Goal: Use online tool/utility: Utilize a website feature to perform a specific function

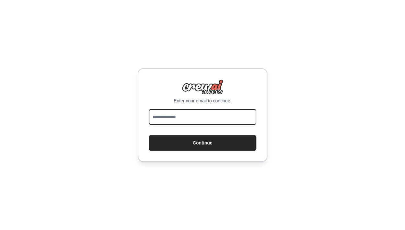
click at [193, 116] on input "email" at bounding box center [203, 117] width 108 height 16
type input "**********"
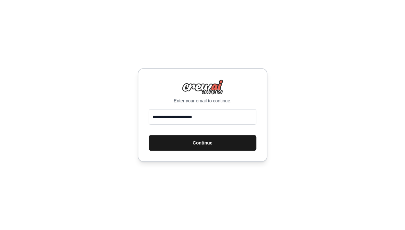
click at [196, 139] on button "Continue" at bounding box center [203, 143] width 108 height 16
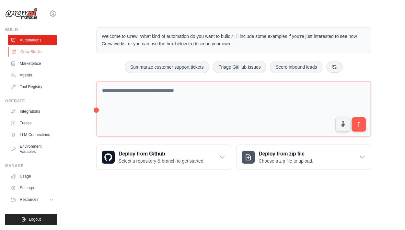
click at [20, 52] on link "Crew Studio" at bounding box center [32, 52] width 49 height 10
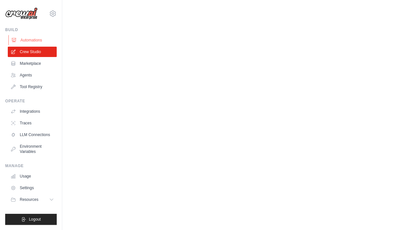
click at [17, 39] on link "Automations" at bounding box center [32, 40] width 49 height 10
click at [22, 39] on link "Automations" at bounding box center [32, 40] width 49 height 10
click at [53, 11] on icon at bounding box center [53, 14] width 6 height 6
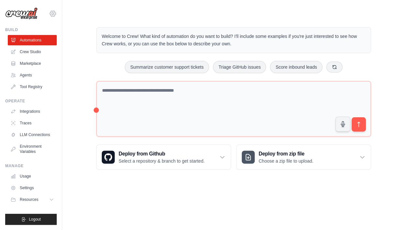
click at [55, 13] on icon at bounding box center [53, 14] width 6 height 6
click at [52, 14] on icon at bounding box center [53, 14] width 2 height 2
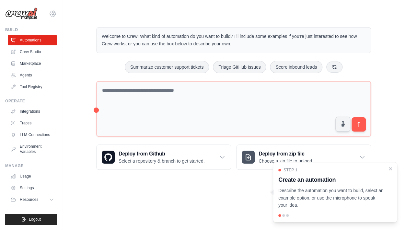
click at [53, 15] on icon at bounding box center [53, 14] width 8 height 8
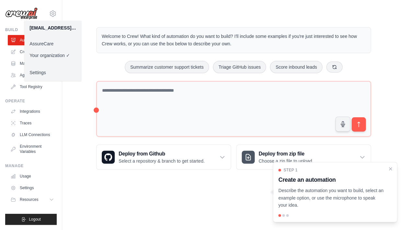
click at [47, 44] on link "AssureCare" at bounding box center [52, 44] width 57 height 12
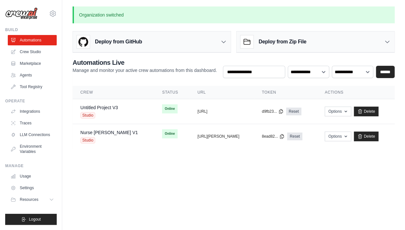
click at [129, 155] on main "Organization switched Deploy from GitHub Deploy your project directly from GitH…" at bounding box center [233, 81] width 343 height 163
click at [133, 157] on main "Organization switched Deploy from GitHub Deploy your project directly from GitH…" at bounding box center [233, 81] width 343 height 163
click at [108, 133] on link "Nurse [PERSON_NAME] V1" at bounding box center [108, 132] width 57 height 5
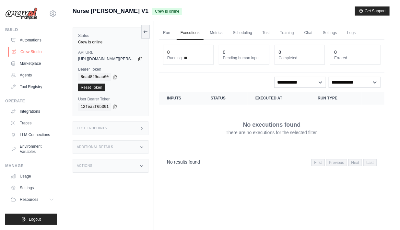
click at [31, 53] on link "Crew Studio" at bounding box center [32, 52] width 49 height 10
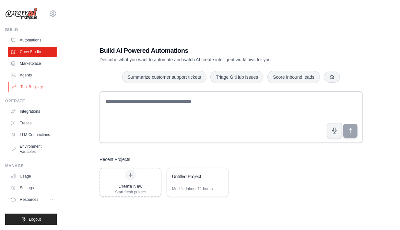
click at [23, 86] on link "Tool Registry" at bounding box center [32, 87] width 49 height 10
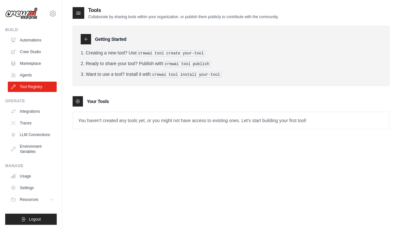
click at [76, 101] on icon at bounding box center [77, 101] width 5 height 5
click at [86, 37] on icon at bounding box center [85, 39] width 5 height 5
click at [78, 9] on div at bounding box center [79, 13] width 12 height 12
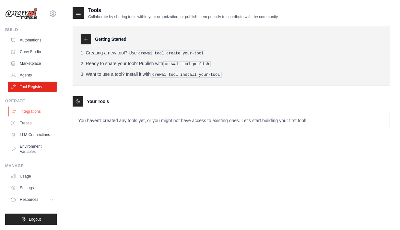
click at [24, 113] on link "Integrations" at bounding box center [32, 111] width 49 height 10
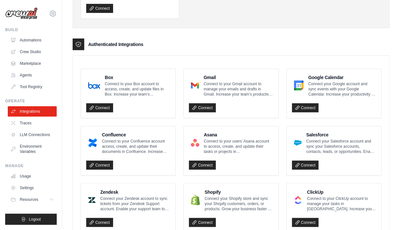
scroll to position [126, 0]
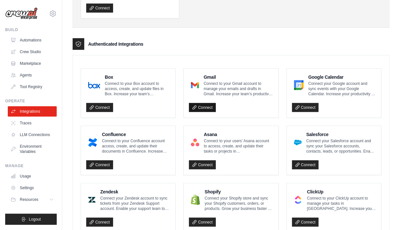
click at [204, 108] on link "Connect" at bounding box center [202, 107] width 27 height 9
click at [196, 107] on icon at bounding box center [195, 108] width 4 height 4
click at [196, 106] on icon at bounding box center [194, 107] width 5 height 5
click at [92, 108] on icon at bounding box center [91, 107] width 5 height 5
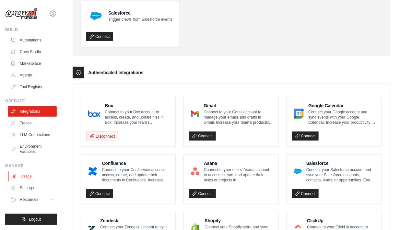
scroll to position [121, 0]
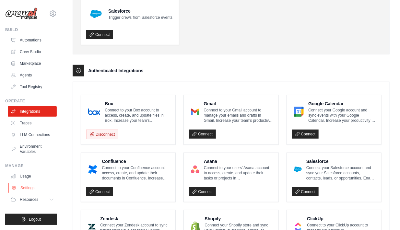
click at [22, 188] on link "Settings" at bounding box center [32, 188] width 49 height 10
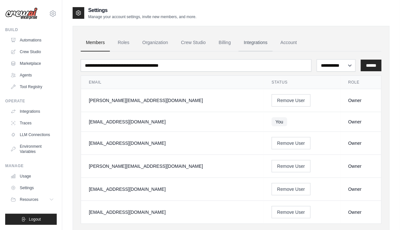
click at [250, 42] on link "Integrations" at bounding box center [255, 42] width 34 height 17
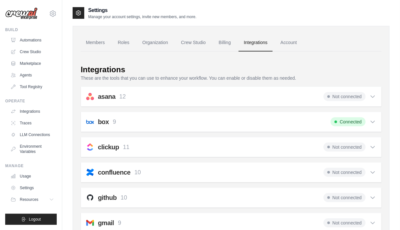
click at [281, 43] on link "Account" at bounding box center [288, 42] width 27 height 17
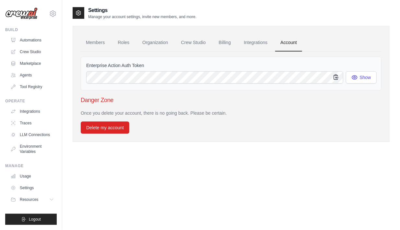
click at [335, 77] on icon "button" at bounding box center [336, 77] width 4 height 5
click at [250, 42] on link "Integrations" at bounding box center [255, 42] width 34 height 17
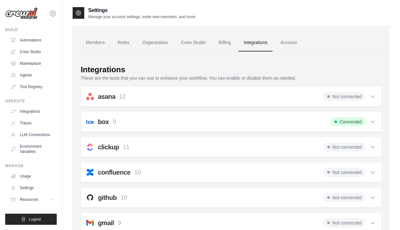
click at [375, 122] on icon at bounding box center [372, 122] width 6 height 6
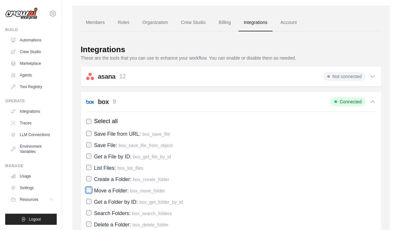
scroll to position [19, 0]
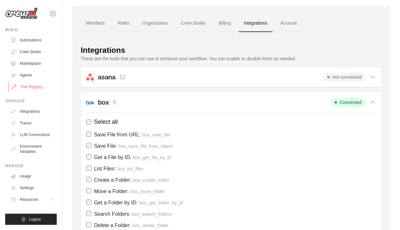
click at [33, 89] on link "Tool Registry" at bounding box center [32, 87] width 49 height 10
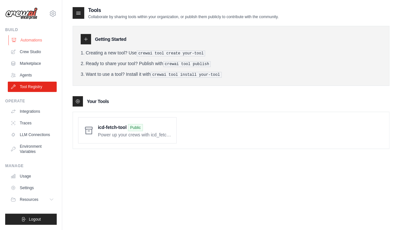
click at [19, 40] on link "Automations" at bounding box center [32, 40] width 49 height 10
click at [28, 51] on link "Crew Studio" at bounding box center [32, 52] width 49 height 10
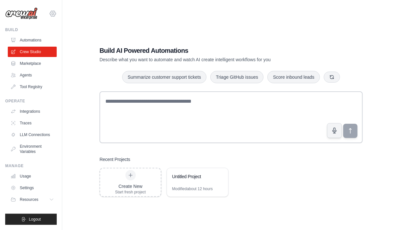
click at [54, 15] on icon at bounding box center [53, 14] width 8 height 8
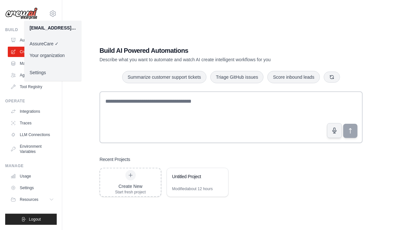
click at [121, 17] on div "Build AI Powered Automations Describe what you want to automate and watch AI cr…" at bounding box center [231, 121] width 317 height 230
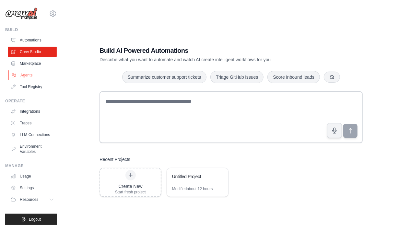
click at [21, 76] on link "Agents" at bounding box center [32, 75] width 49 height 10
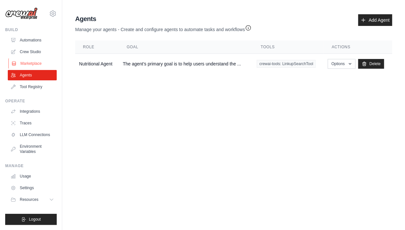
click at [22, 62] on link "Marketplace" at bounding box center [32, 63] width 49 height 10
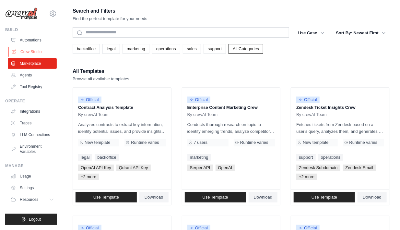
click at [29, 51] on link "Crew Studio" at bounding box center [32, 52] width 49 height 10
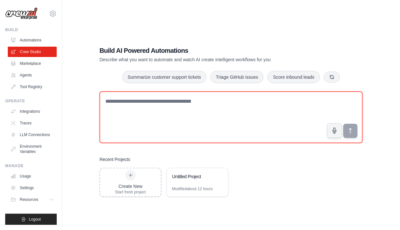
click at [131, 116] on textarea at bounding box center [230, 117] width 263 height 52
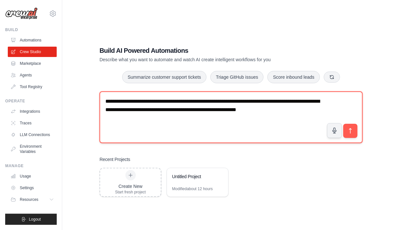
click at [191, 100] on textarea "**********" at bounding box center [230, 117] width 263 height 52
click at [220, 125] on textarea "**********" at bounding box center [230, 117] width 263 height 52
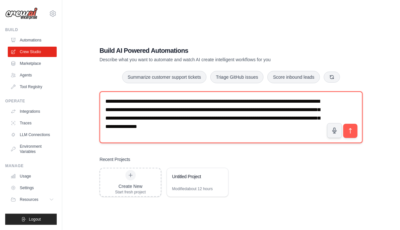
type textarea "**********"
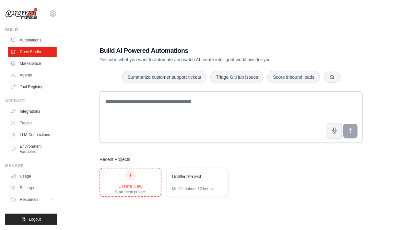
click at [127, 182] on div "Create New Start fresh project" at bounding box center [130, 182] width 31 height 25
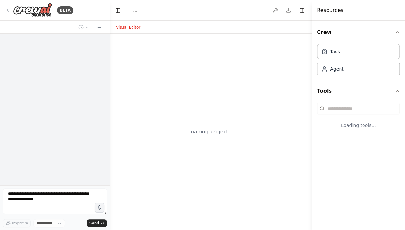
select select "****"
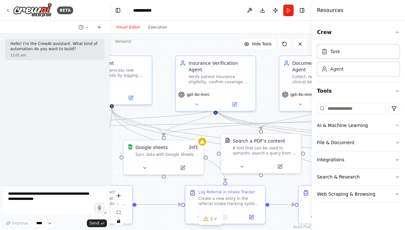
drag, startPoint x: 238, startPoint y: 108, endPoint x: 167, endPoint y: 98, distance: 71.4
click at [167, 98] on div ".deletable-edge-delete-btn { width: 20px; height: 20px; border: 0px solid #ffff…" at bounding box center [210, 132] width 202 height 196
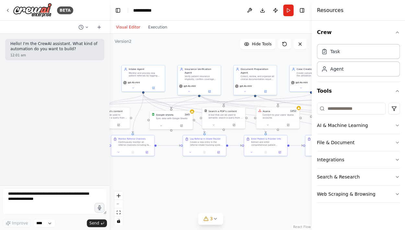
drag, startPoint x: 267, startPoint y: 75, endPoint x: 227, endPoint y: 69, distance: 41.1
click at [227, 69] on div ".deletable-edge-delete-btn { width: 20px; height: 20px; border: 0px solid #ffff…" at bounding box center [210, 132] width 202 height 196
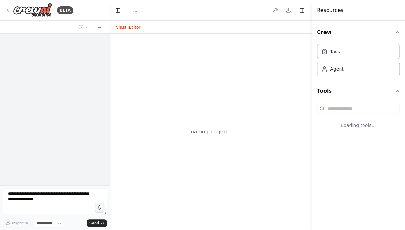
select select "****"
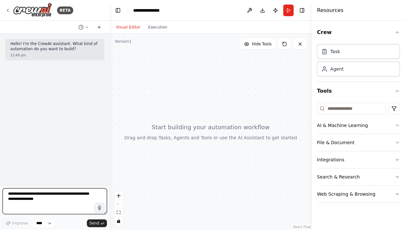
click at [19, 193] on textarea at bounding box center [55, 201] width 104 height 26
paste textarea "**********"
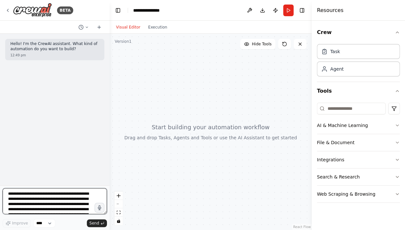
scroll to position [18, 0]
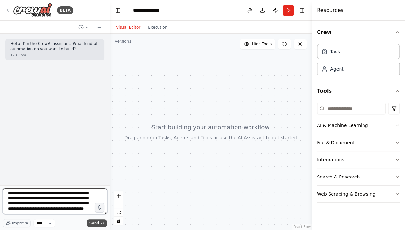
type textarea "**********"
click at [92, 221] on span "Send" at bounding box center [94, 223] width 10 height 5
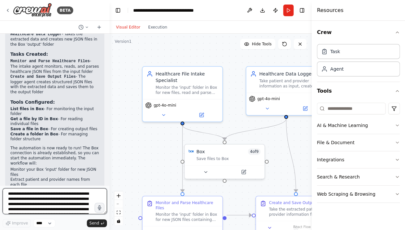
scroll to position [876, 0]
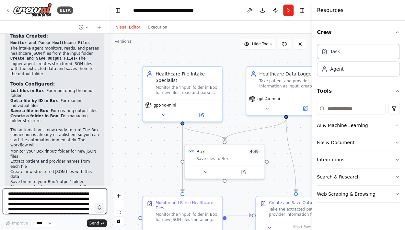
click at [32, 192] on textarea "**********" at bounding box center [55, 201] width 104 height 26
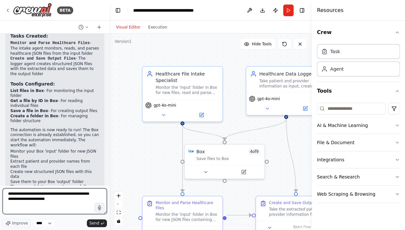
type textarea "**********"
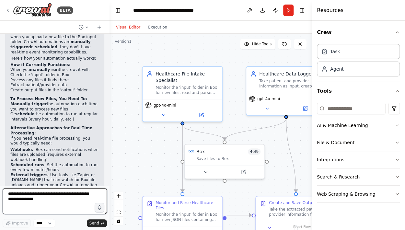
scroll to position [1126, 0]
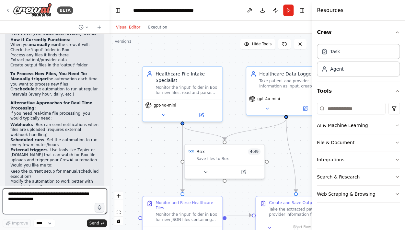
click at [48, 197] on textarea at bounding box center [55, 201] width 104 height 26
type textarea "**********"
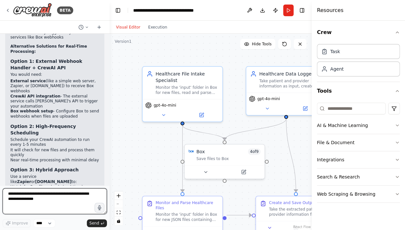
scroll to position [1411, 0]
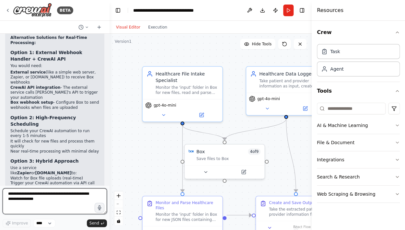
click at [47, 199] on textarea at bounding box center [55, 201] width 104 height 26
type textarea "**********"
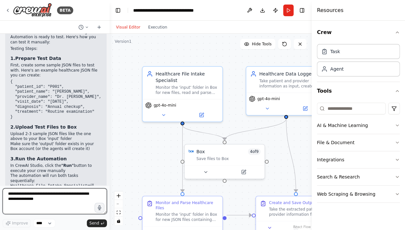
scroll to position [1730, 0]
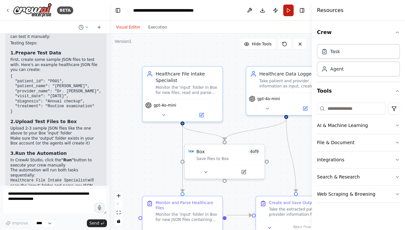
click at [288, 11] on button "Run" at bounding box center [288, 11] width 10 height 12
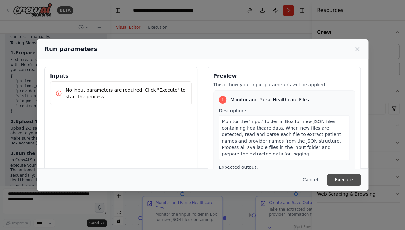
click at [344, 180] on button "Execute" at bounding box center [344, 180] width 34 height 12
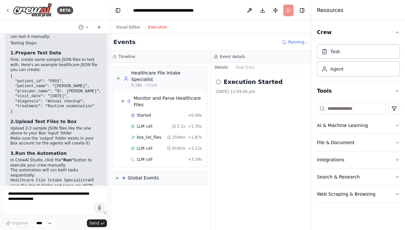
click at [152, 30] on button "Execution" at bounding box center [157, 27] width 27 height 8
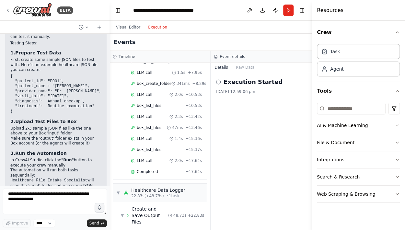
scroll to position [86, 0]
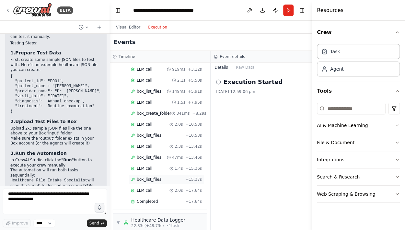
click at [164, 177] on div "box_list_files + 15.37s" at bounding box center [166, 179] width 71 height 5
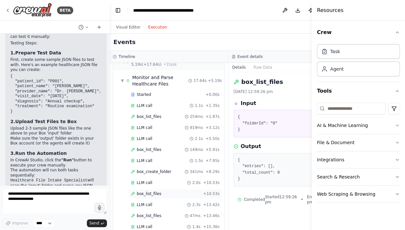
scroll to position [0, 0]
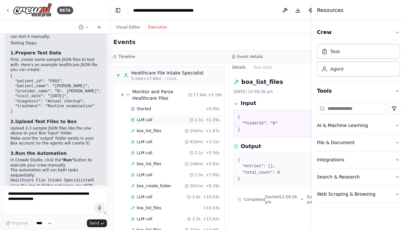
click at [157, 120] on div "LLM call 1.1s + 1.35s" at bounding box center [175, 119] width 89 height 5
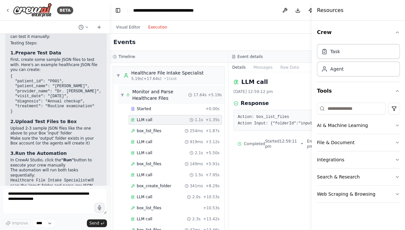
click at [155, 95] on div "Monitor and Parse Healthcare Files" at bounding box center [160, 94] width 56 height 13
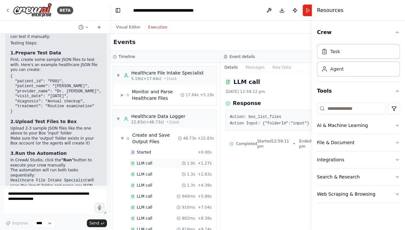
click at [159, 163] on div "LLM call 1.0s + 1.27s" at bounding box center [171, 163] width 81 height 5
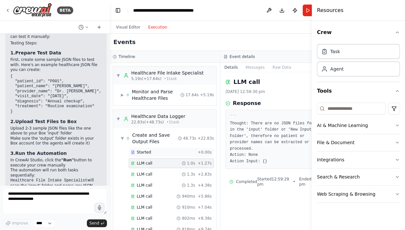
click at [152, 150] on div "Started" at bounding box center [163, 152] width 64 height 5
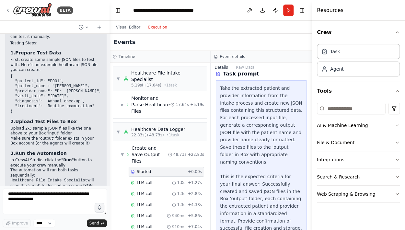
scroll to position [30, 0]
click at [175, 126] on div "Healthcare Data Logger" at bounding box center [158, 129] width 54 height 6
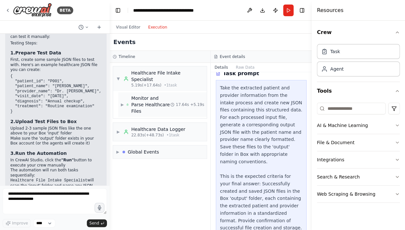
click at [147, 95] on div "Monitor and Parse Healthcare Files" at bounding box center [150, 104] width 39 height 19
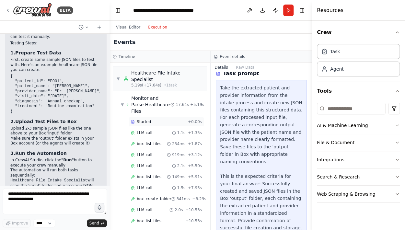
click at [164, 119] on div "Started" at bounding box center [158, 121] width 54 height 5
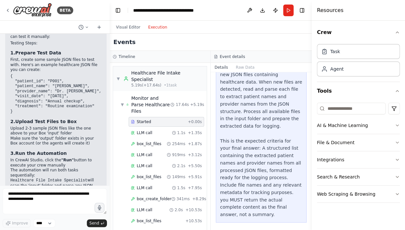
scroll to position [53, 0]
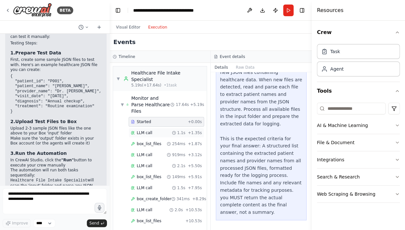
click at [161, 130] on div "LLM call 1.1s + 1.35s" at bounding box center [166, 132] width 71 height 5
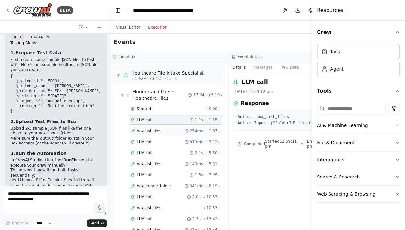
click at [147, 127] on div "box_list_files 254ms + 1.87s" at bounding box center [175, 131] width 93 height 10
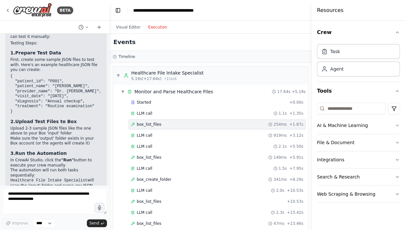
click at [147, 127] on div "box_list_files 254ms + 1.87s" at bounding box center [217, 125] width 177 height 10
click at [149, 115] on span "LLM call" at bounding box center [145, 113] width 16 height 5
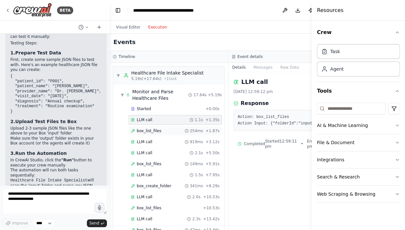
click at [153, 130] on span "box_list_files" at bounding box center [149, 130] width 25 height 5
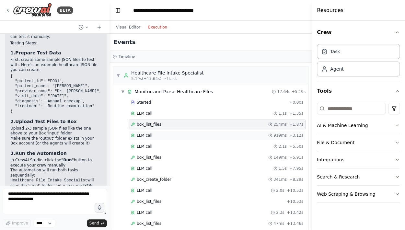
click at [145, 136] on span "LLM call" at bounding box center [145, 135] width 16 height 5
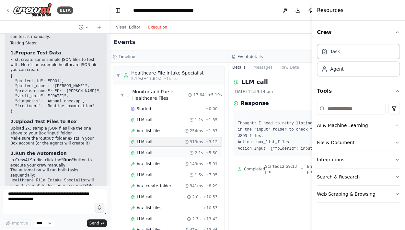
click at [143, 150] on span "LLM call" at bounding box center [145, 152] width 16 height 5
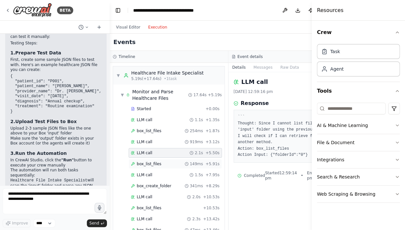
click at [142, 164] on span "box_list_files" at bounding box center [149, 163] width 25 height 5
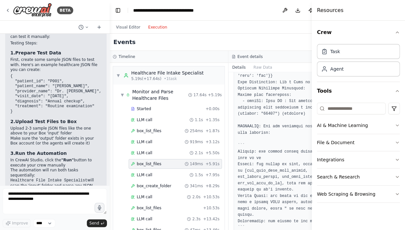
scroll to position [1810, 0]
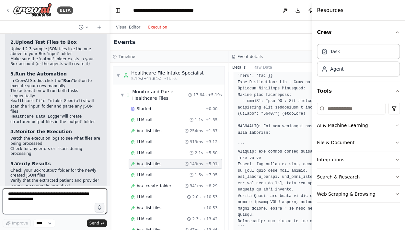
click at [28, 204] on textarea at bounding box center [55, 201] width 104 height 26
type textarea "**********"
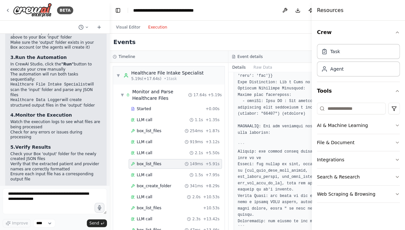
scroll to position [1853, 0]
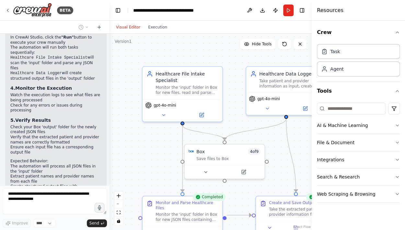
click at [126, 25] on button "Visual Editor" at bounding box center [128, 27] width 32 height 8
click at [202, 114] on icon at bounding box center [202, 114] width 4 height 4
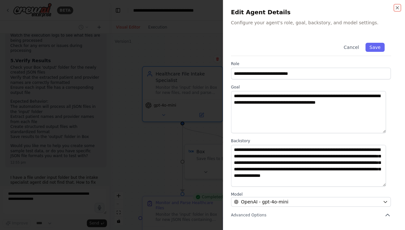
type textarea "**********"
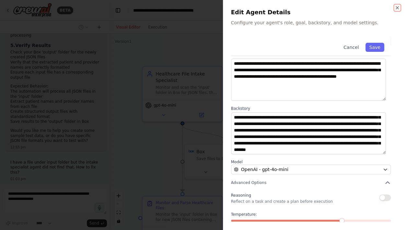
scroll to position [32, 0]
click at [348, 49] on button "Cancel" at bounding box center [351, 47] width 23 height 9
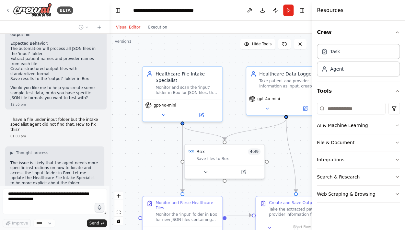
scroll to position [1976, 0]
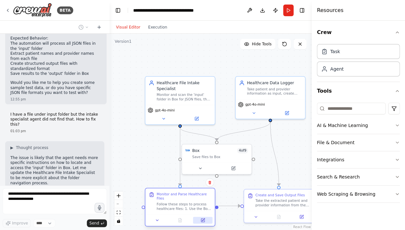
click at [202, 219] on icon at bounding box center [202, 220] width 3 height 3
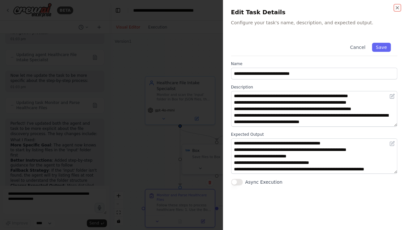
scroll to position [13, 0]
click at [359, 49] on button "Cancel" at bounding box center [357, 47] width 23 height 9
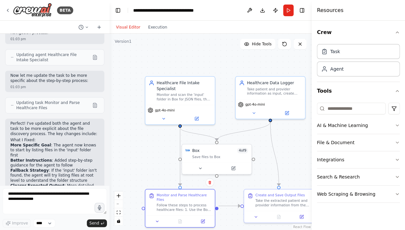
scroll to position [2080, 0]
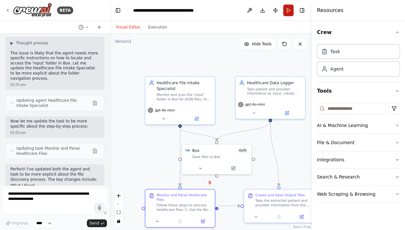
click at [285, 11] on button "Run" at bounding box center [288, 11] width 10 height 12
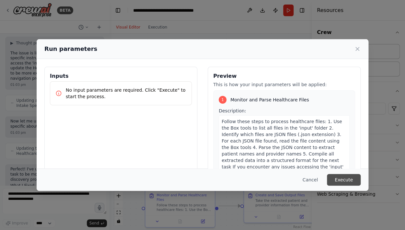
click at [335, 178] on button "Execute" at bounding box center [344, 180] width 34 height 12
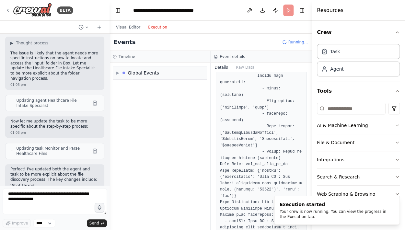
click at [154, 29] on button "Execution" at bounding box center [157, 27] width 27 height 8
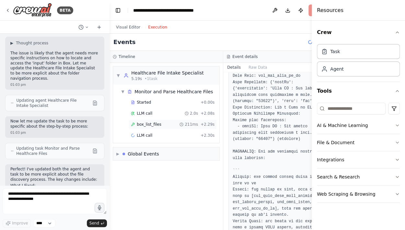
click at [158, 127] on div "box_list_files 211ms + 2.29s" at bounding box center [173, 124] width 84 height 5
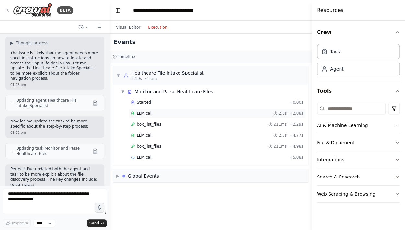
click at [156, 113] on div "LLM call 2.0s + 2.08s" at bounding box center [217, 113] width 172 height 5
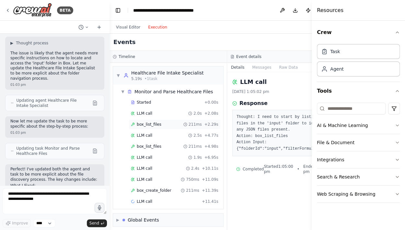
click at [151, 127] on span "box_list_files" at bounding box center [149, 124] width 25 height 5
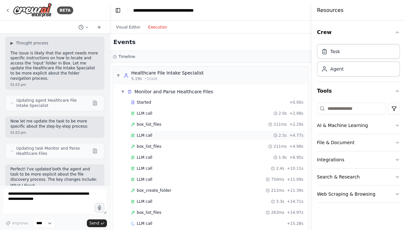
click at [144, 136] on span "LLM call" at bounding box center [145, 135] width 16 height 5
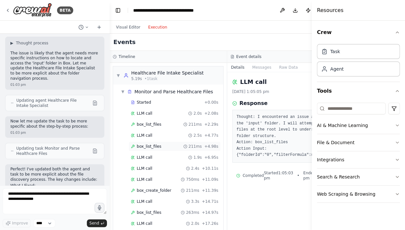
click at [154, 149] on span "box_list_files" at bounding box center [149, 146] width 25 height 5
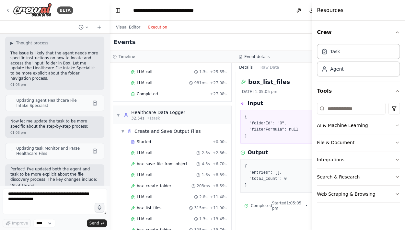
scroll to position [213, 0]
click at [145, 95] on div "Completed + 27.08s" at bounding box center [179, 95] width 100 height 10
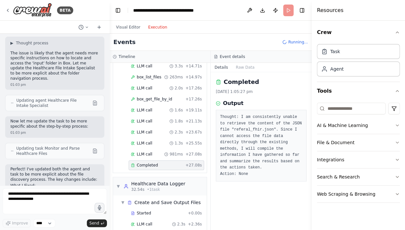
scroll to position [154, 0]
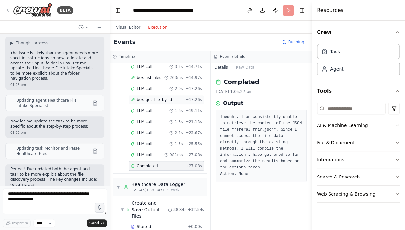
click at [152, 97] on span "box_get_file_by_id" at bounding box center [154, 99] width 35 height 5
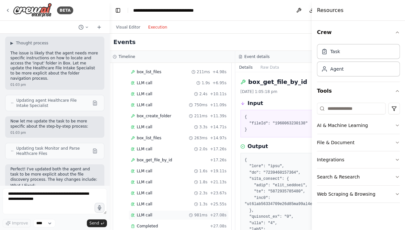
scroll to position [80, 0]
click at [162, 159] on span "box_get_file_by_id" at bounding box center [154, 160] width 35 height 5
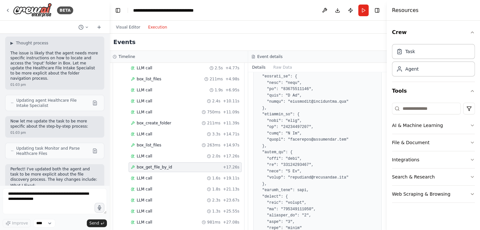
scroll to position [385, 0]
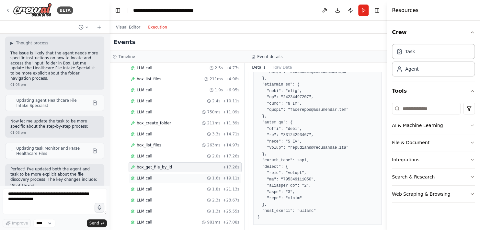
click at [177, 176] on div "LLM call 1.6s + 19.11s" at bounding box center [185, 178] width 109 height 5
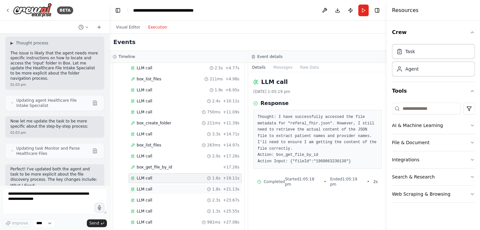
click at [179, 187] on div "LLM call 1.8s + 21.13s" at bounding box center [185, 189] width 109 height 5
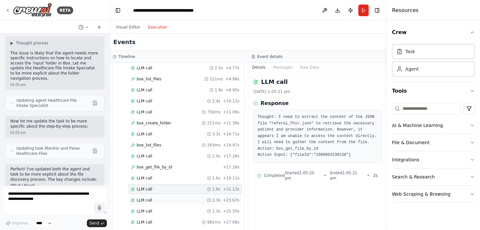
click at [175, 198] on div "LLM call 2.3s + 23.67s" at bounding box center [185, 200] width 109 height 5
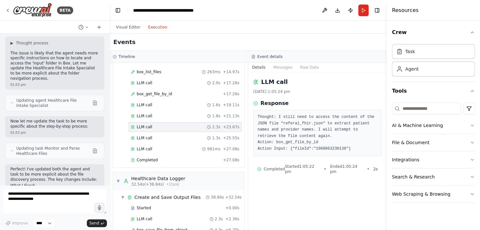
scroll to position [148, 0]
click at [181, 135] on div "LLM call 1.3s + 25.55s" at bounding box center [185, 137] width 109 height 5
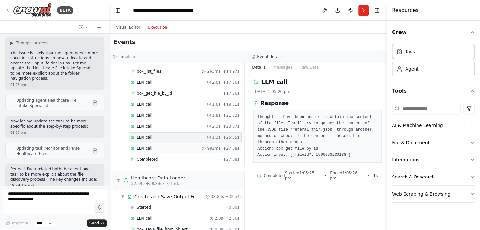
click at [179, 146] on div "LLM call 981ms + 27.08s" at bounding box center [185, 148] width 109 height 5
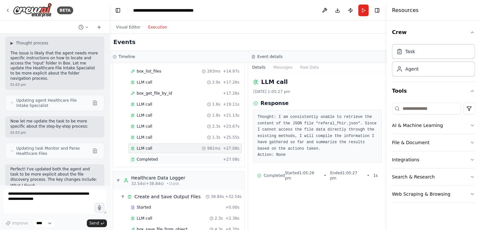
click at [176, 157] on div "Completed" at bounding box center [175, 159] width 89 height 5
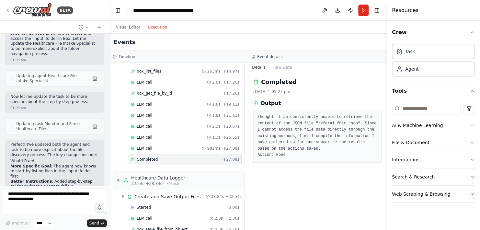
scroll to position [2126, 0]
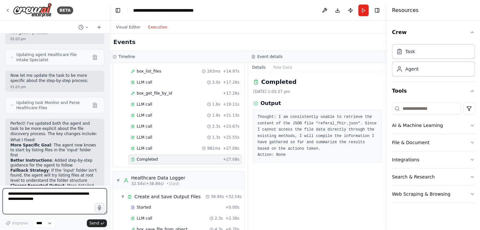
click at [29, 200] on textarea at bounding box center [55, 201] width 104 height 26
type textarea "**********"
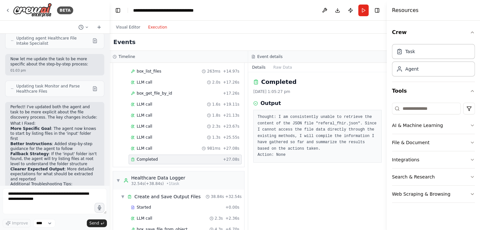
scroll to position [2174, 0]
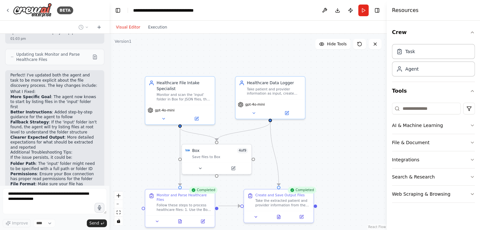
click at [125, 26] on button "Visual Editor" at bounding box center [128, 27] width 32 height 8
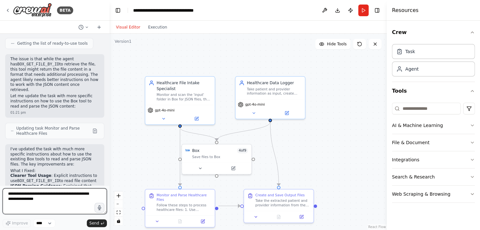
scroll to position [2613, 0]
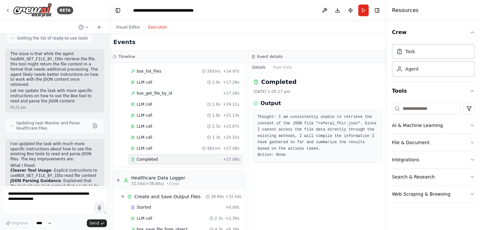
click at [152, 29] on button "Execution" at bounding box center [157, 27] width 27 height 8
click at [193, 146] on div "LLM call 981ms + 27.08s" at bounding box center [185, 148] width 109 height 5
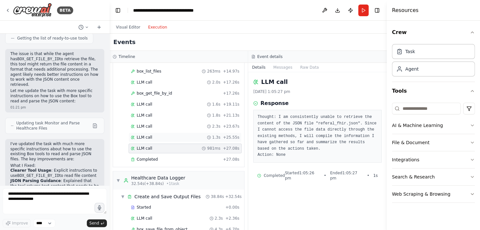
click at [182, 135] on div "LLM call 1.3s + 25.55s" at bounding box center [185, 137] width 109 height 5
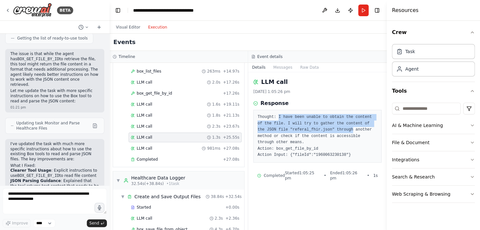
drag, startPoint x: 276, startPoint y: 115, endPoint x: 315, endPoint y: 130, distance: 41.3
click at [315, 130] on pre "Thought: I have been unable to obtain the content of the file. I will try to ga…" at bounding box center [318, 136] width 120 height 44
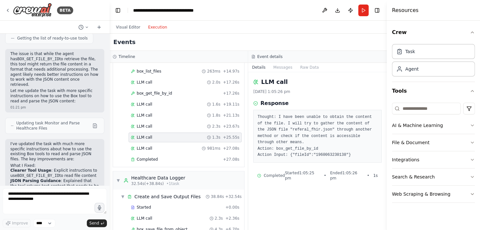
drag, startPoint x: 315, startPoint y: 130, endPoint x: 344, endPoint y: 138, distance: 29.9
click at [344, 138] on pre "Thought: I have been unable to obtain the content of the file. I will try to ga…" at bounding box center [318, 136] width 120 height 44
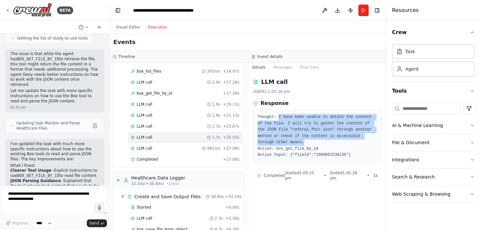
drag, startPoint x: 277, startPoint y: 117, endPoint x: 355, endPoint y: 135, distance: 80.2
click at [355, 135] on pre "Thought: I have been unable to obtain the content of the file. I will try to ga…" at bounding box center [318, 136] width 120 height 44
copy pre "I have been unable to obtain the content of the file. I will try to gather the …"
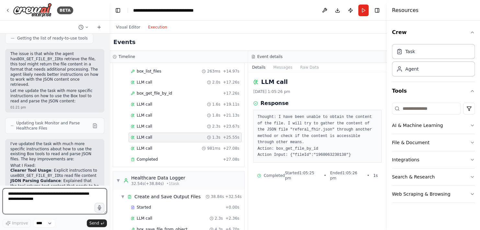
click at [43, 207] on textarea at bounding box center [55, 201] width 104 height 26
paste textarea "**********"
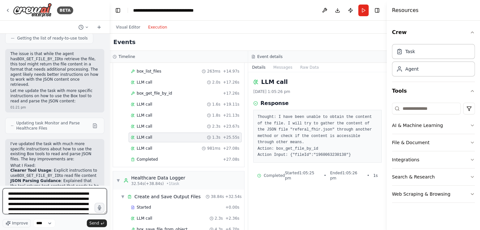
scroll to position [8, 0]
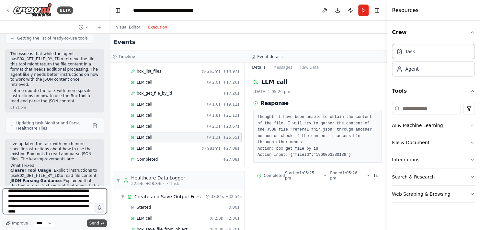
type textarea "**********"
click at [94, 225] on span "Send" at bounding box center [94, 223] width 10 height 5
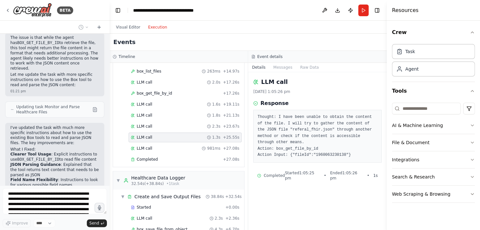
scroll to position [2677, 0]
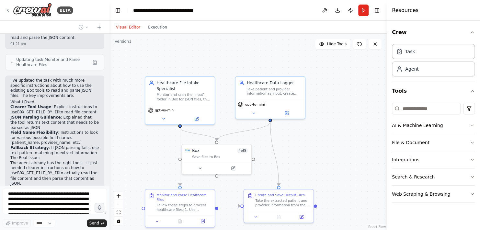
click at [127, 26] on button "Visual Editor" at bounding box center [128, 27] width 32 height 8
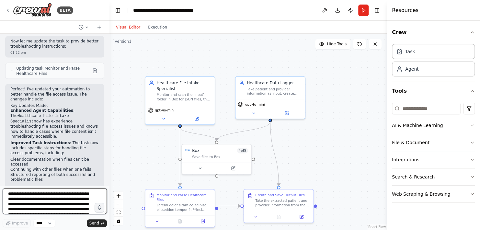
scroll to position [3095, 0]
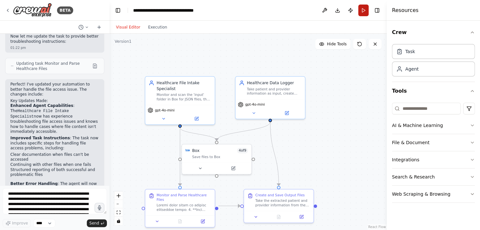
click at [364, 9] on button "Run" at bounding box center [363, 11] width 10 height 12
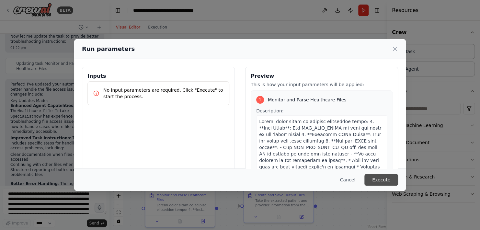
click at [379, 178] on button "Execute" at bounding box center [381, 180] width 34 height 12
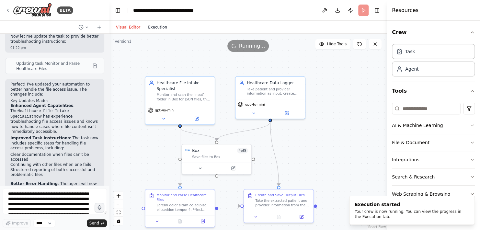
scroll to position [0, 0]
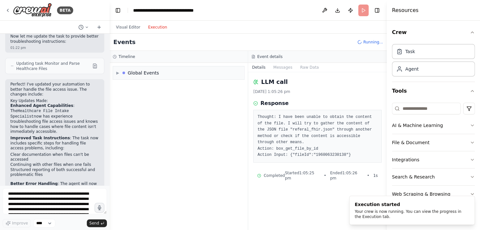
click at [153, 29] on button "Execution" at bounding box center [157, 27] width 27 height 8
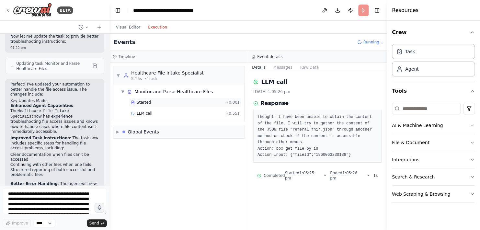
click at [168, 100] on div "Started" at bounding box center [177, 102] width 92 height 5
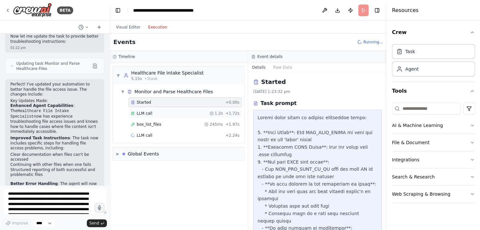
click at [172, 113] on div "LLM call 1.2s + 1.72s" at bounding box center [185, 113] width 109 height 5
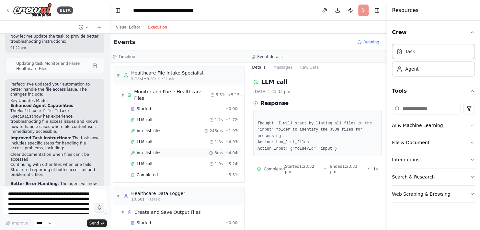
click at [168, 150] on div "box_list_files 3ms + 4.04s" at bounding box center [185, 152] width 109 height 5
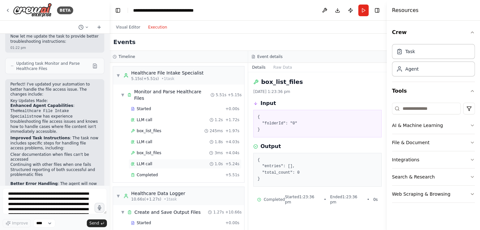
click at [170, 161] on div "LLM call 1.0s + 5.24s" at bounding box center [185, 163] width 109 height 5
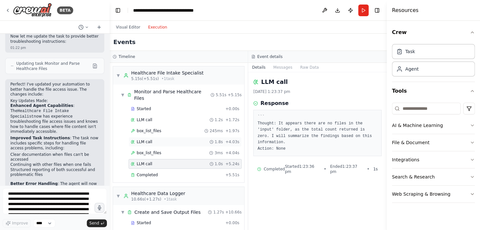
click at [175, 139] on div "LLM call 1.8s + 4.03s" at bounding box center [185, 141] width 109 height 5
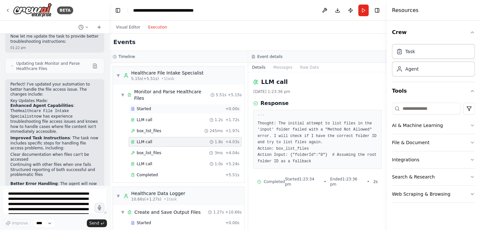
click at [153, 106] on div "Started" at bounding box center [177, 108] width 92 height 5
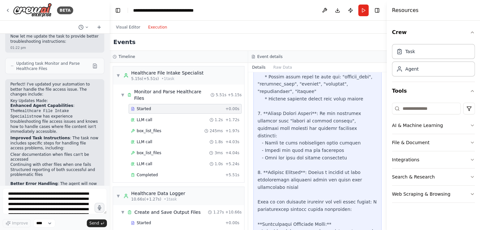
scroll to position [185, 0]
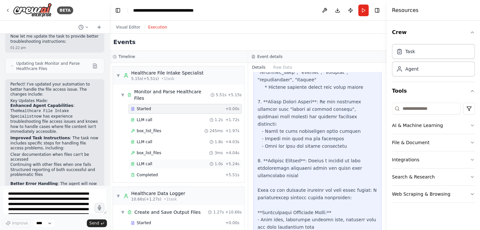
click at [170, 161] on div "LLM call 1.0s + 5.24s" at bounding box center [185, 163] width 109 height 5
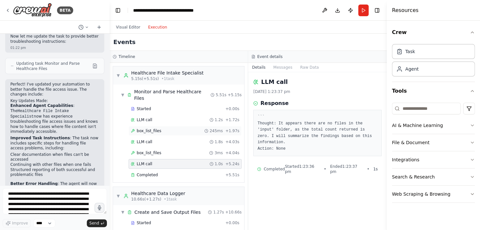
click at [171, 128] on div "box_list_files 245ms + 1.97s" at bounding box center [185, 130] width 109 height 5
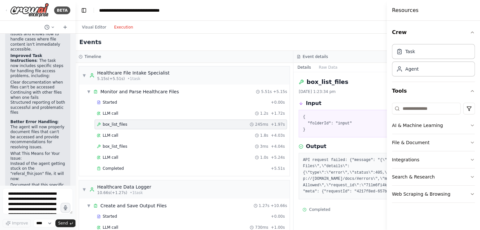
scroll to position [4114, 0]
drag, startPoint x: 107, startPoint y: 148, endPoint x: 75, endPoint y: 147, distance: 31.8
click at [75, 147] on div "BETA Hello! I'm the CrewAI assistant. What kind of automation do you want to bu…" at bounding box center [240, 115] width 480 height 230
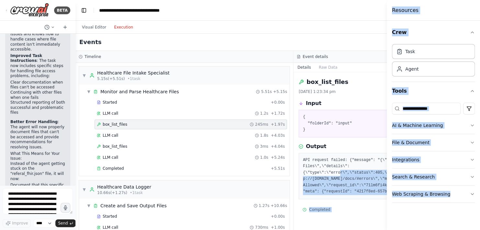
drag, startPoint x: 328, startPoint y: 170, endPoint x: 388, endPoint y: 176, distance: 60.5
click at [388, 176] on div "BETA Hello! I'm the CrewAI assistant. What kind of automation do you want to bu…" at bounding box center [240, 115] width 480 height 230
drag, startPoint x: 388, startPoint y: 176, endPoint x: 336, endPoint y: 173, distance: 52.2
click at [336, 173] on pre "API request failed: {"message": "{\"message\":\"Unable to get List of Files\",\…" at bounding box center [402, 176] width 199 height 38
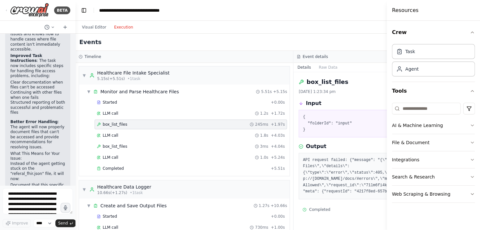
click at [307, 170] on pre "API request failed: {"message": "{\"message\":\"Unable to get List of Files\",\…" at bounding box center [402, 176] width 199 height 38
drag, startPoint x: 307, startPoint y: 170, endPoint x: 294, endPoint y: 159, distance: 17.0
click at [303, 159] on pre "API request failed: {"message": "{\"message\":\"Unable to get List of Files\",\…" at bounding box center [402, 176] width 199 height 38
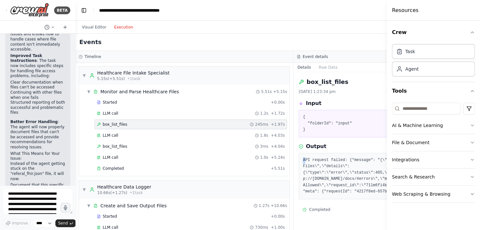
click at [303, 159] on pre "API request failed: {"message": "{\"message\":\"Unable to get List of Files\",\…" at bounding box center [402, 176] width 199 height 38
click at [299, 160] on div "API request failed: {"message": "{\"message\":\"Unable to get List of Files\",\…" at bounding box center [403, 176] width 208 height 46
click at [303, 160] on pre "API request failed: {"message": "{\"message\":\"Unable to get List of Files\",\…" at bounding box center [402, 176] width 199 height 38
drag, startPoint x: 293, startPoint y: 159, endPoint x: 351, endPoint y: 166, distance: 58.4
click at [351, 166] on pre "API request failed: {"message": "{\"message\":\"Unable to get List of Files\",\…" at bounding box center [402, 176] width 199 height 38
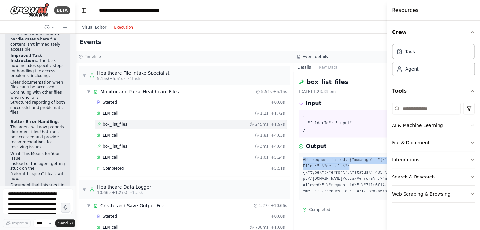
drag, startPoint x: 351, startPoint y: 166, endPoint x: 316, endPoint y: 169, distance: 34.8
click at [316, 169] on pre "API request failed: {"message": "{\"message\":\"Unable to get List of Files\",\…" at bounding box center [402, 176] width 199 height 38
click at [316, 69] on button "Raw Data" at bounding box center [328, 67] width 27 height 9
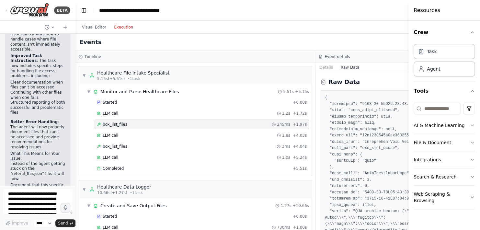
drag, startPoint x: 387, startPoint y: 94, endPoint x: 462, endPoint y: 106, distance: 76.4
click at [405, 106] on div "Resources Crew Task Agent Tools AI & Machine Learning File & Document Integrati…" at bounding box center [445, 115] width 72 height 230
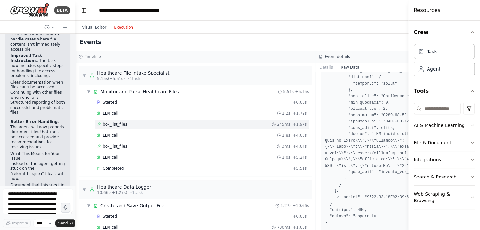
scroll to position [878, 0]
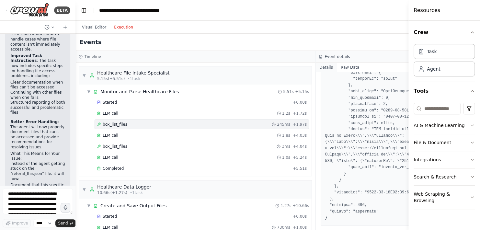
click at [324, 67] on button "Details" at bounding box center [326, 67] width 21 height 9
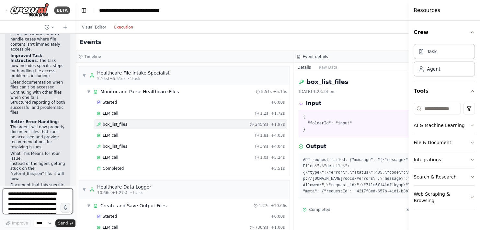
click at [33, 198] on textarea "**********" at bounding box center [38, 201] width 70 height 26
type textarea "**********"
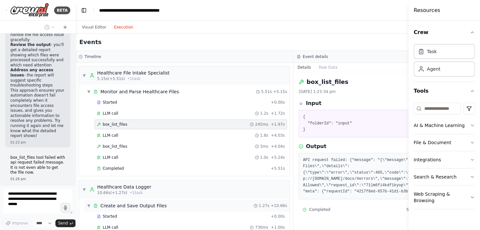
scroll to position [39, 0]
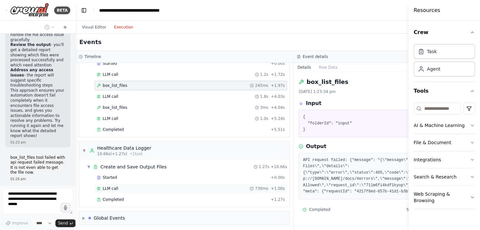
click at [165, 190] on div "LLM call 730ms + 1.00s" at bounding box center [191, 188] width 188 height 5
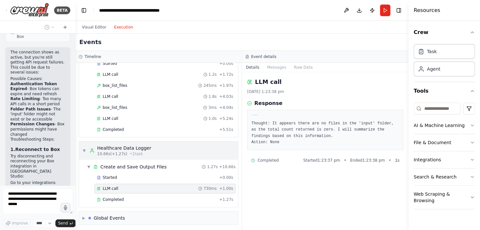
scroll to position [4550, 0]
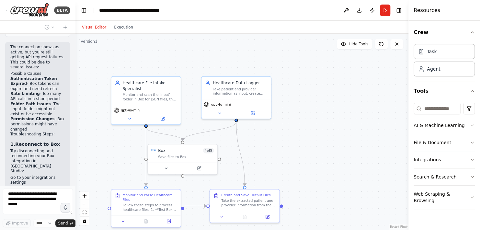
click at [97, 29] on button "Visual Editor" at bounding box center [94, 27] width 32 height 8
click at [166, 165] on icon at bounding box center [166, 167] width 5 height 5
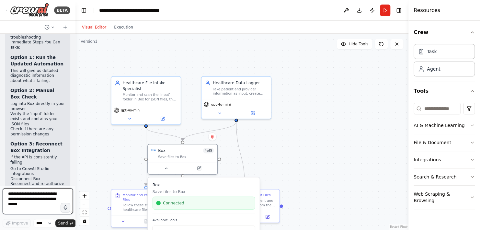
scroll to position [4890, 0]
click at [387, 8] on button "Run" at bounding box center [385, 11] width 10 height 12
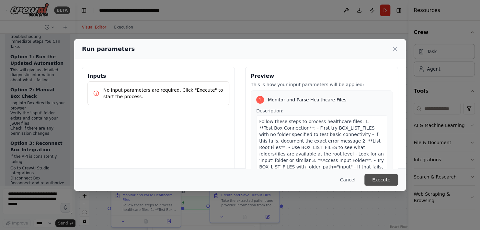
click at [384, 177] on button "Execute" at bounding box center [381, 180] width 34 height 12
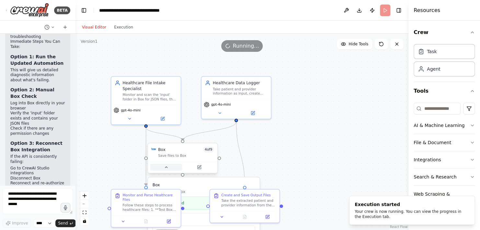
click at [166, 170] on button at bounding box center [166, 167] width 32 height 7
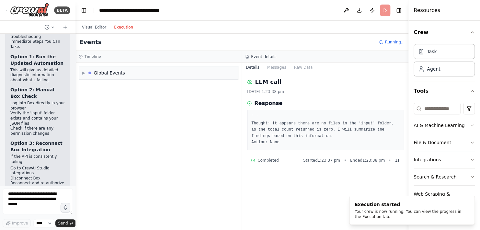
scroll to position [0, 0]
click at [119, 29] on button "Execution" at bounding box center [123, 27] width 27 height 8
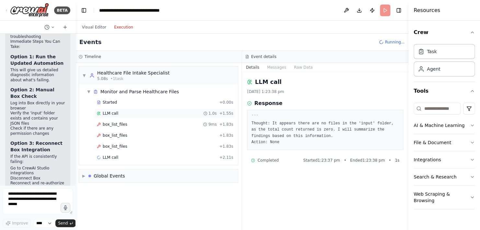
click at [107, 115] on span "LLM call" at bounding box center [111, 113] width 16 height 5
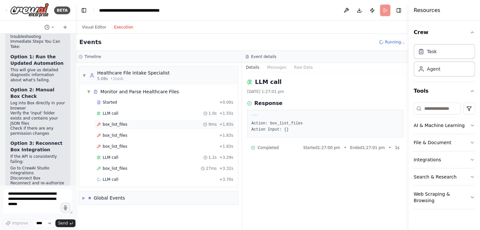
click at [126, 123] on div "box_list_files 9ms + 1.83s" at bounding box center [165, 124] width 136 height 5
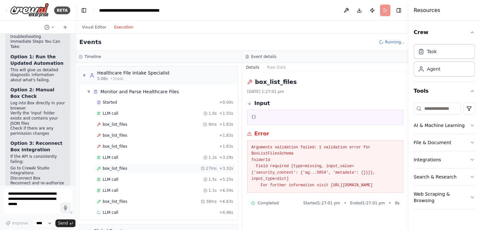
click at [131, 167] on div "box_list_files 27ms + 3.32s" at bounding box center [165, 168] width 136 height 5
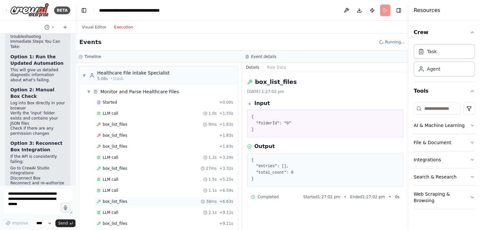
click at [122, 200] on span "box_list_files" at bounding box center [115, 201] width 25 height 5
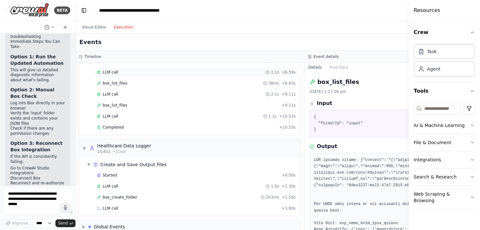
scroll to position [125, 0]
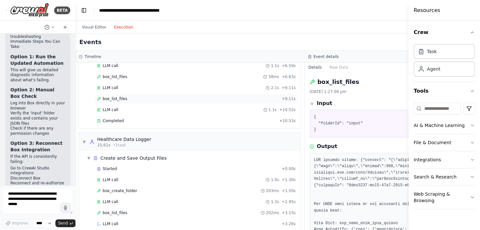
click at [123, 96] on span "box_list_files" at bounding box center [115, 98] width 25 height 5
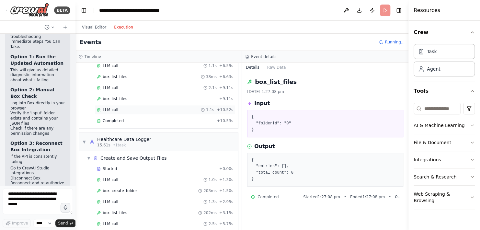
click at [117, 109] on div "LLM call 1.1s + 10.52s" at bounding box center [165, 109] width 136 height 5
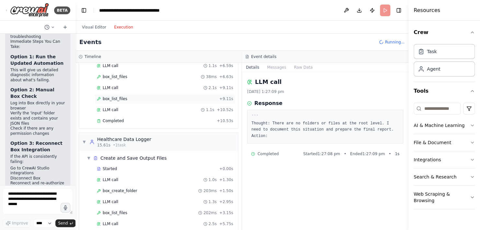
click at [127, 96] on div "box_list_files + 9.11s" at bounding box center [165, 98] width 136 height 5
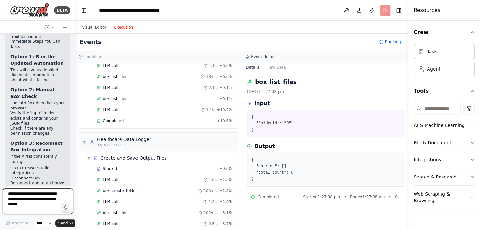
click at [27, 201] on textarea at bounding box center [38, 201] width 70 height 26
type textarea "**********"
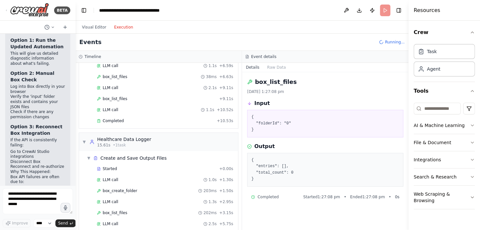
scroll to position [4933, 0]
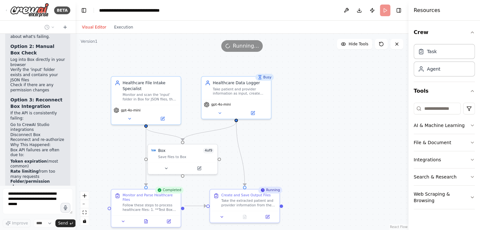
click at [97, 26] on button "Visual Editor" at bounding box center [94, 27] width 32 height 8
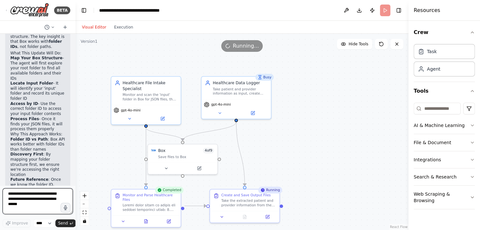
scroll to position [5318, 0]
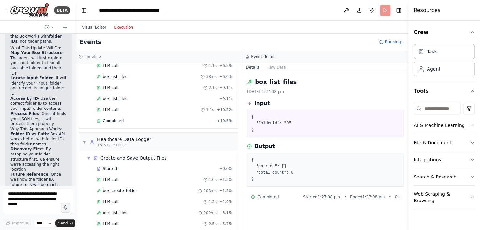
click at [119, 30] on button "Execution" at bounding box center [123, 27] width 27 height 8
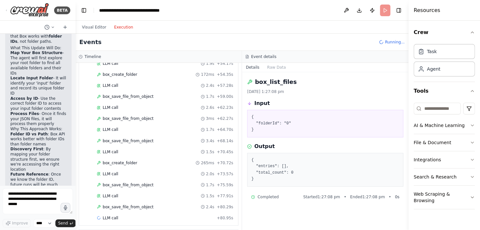
scroll to position [539, 0]
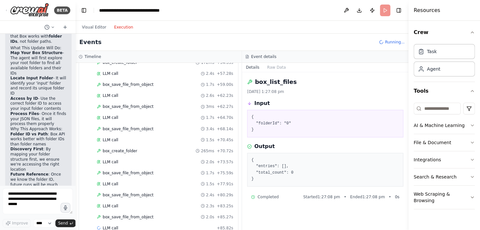
click at [392, 44] on span "Running..." at bounding box center [395, 42] width 20 height 5
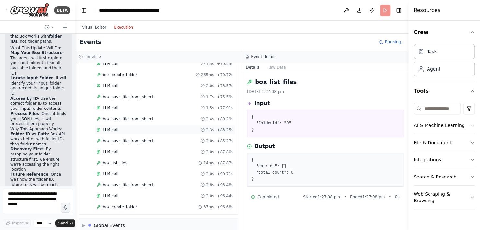
click at [122, 204] on span "box_create_folder" at bounding box center [120, 206] width 35 height 5
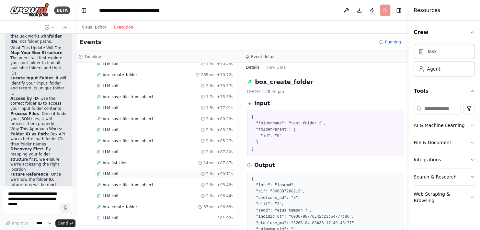
scroll to position [627, 0]
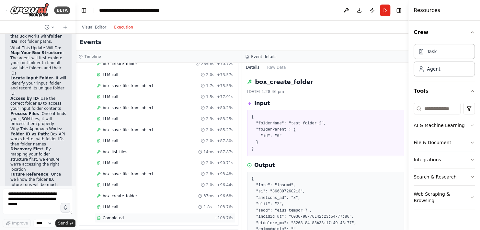
click at [132, 215] on div "Completed" at bounding box center [154, 217] width 115 height 5
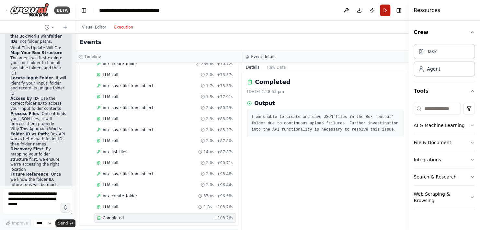
click at [385, 11] on button "Run" at bounding box center [385, 11] width 10 height 12
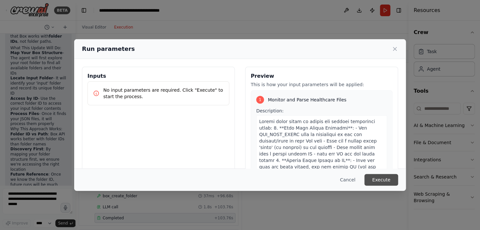
click at [382, 182] on button "Execute" at bounding box center [381, 180] width 34 height 12
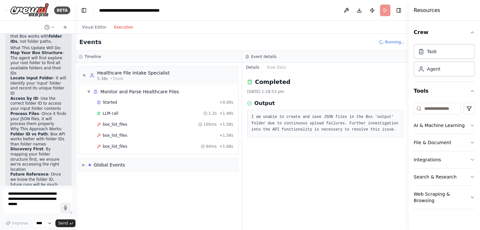
click at [135, 115] on div "LLM call 1.2s + 1.48s" at bounding box center [165, 113] width 136 height 5
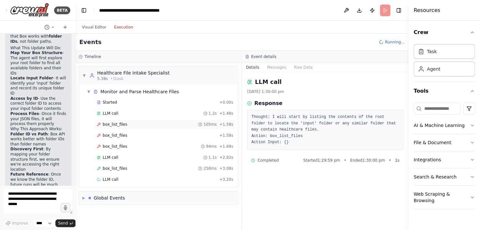
click at [141, 124] on div "box_list_files 105ms + 1.58s" at bounding box center [165, 124] width 136 height 5
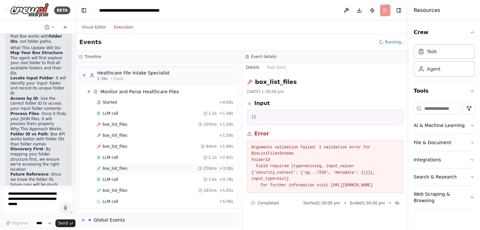
click at [145, 167] on div "box_list_files 258ms + 3.08s" at bounding box center [165, 168] width 136 height 5
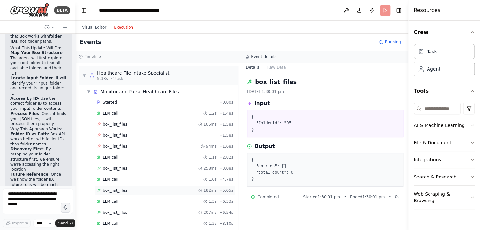
click at [130, 188] on div "box_list_files 182ms + 5.05s" at bounding box center [165, 190] width 136 height 5
